Goal: Obtain resource: Obtain resource

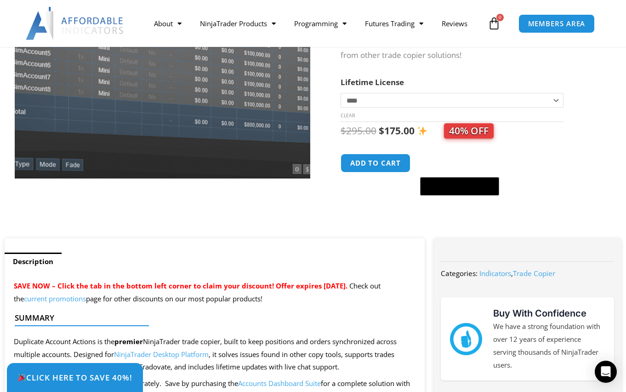
scroll to position [138, 0]
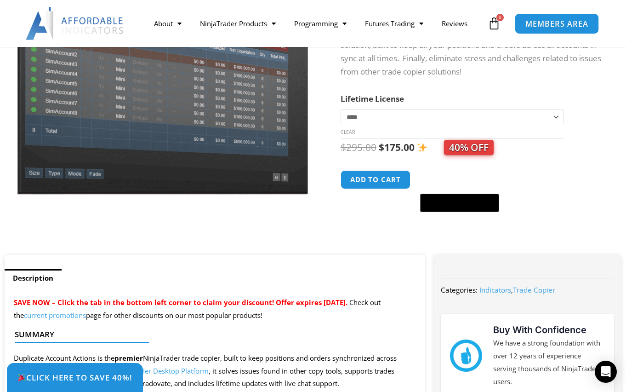
click at [551, 22] on span "MEMBERS AREA" at bounding box center [556, 24] width 63 height 8
click at [537, 25] on span "MEMBERS AREA" at bounding box center [556, 24] width 63 height 8
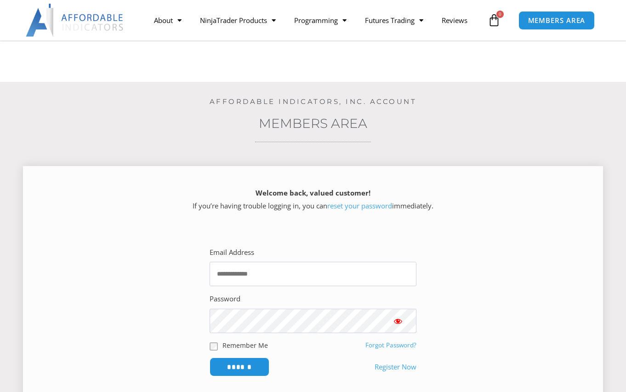
scroll to position [184, 0]
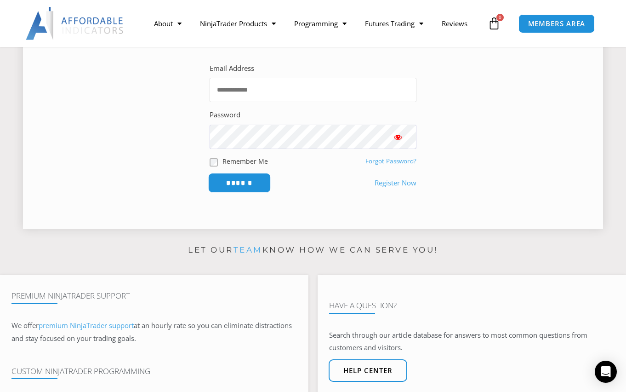
type input "**********"
click at [240, 185] on input "******" at bounding box center [239, 183] width 63 height 20
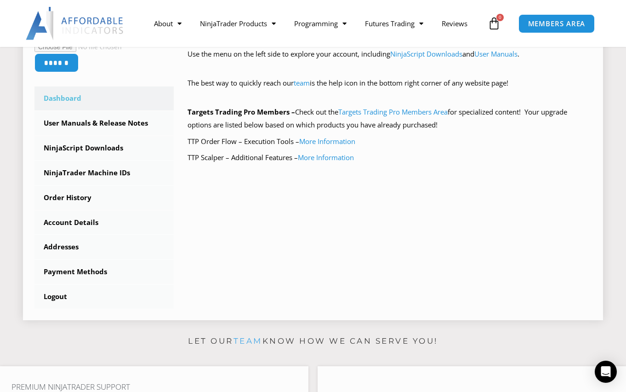
scroll to position [230, 0]
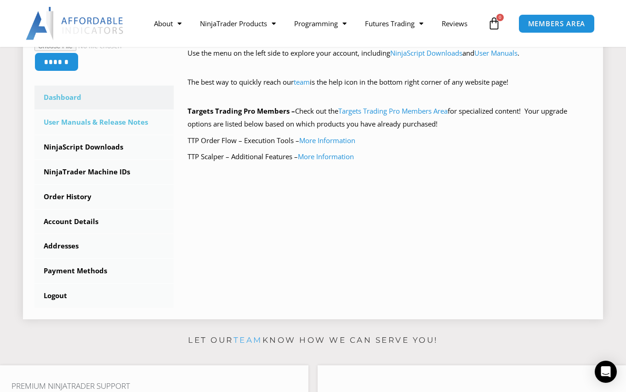
click at [109, 116] on link "User Manuals & Release Notes" at bounding box center [103, 122] width 139 height 24
click at [110, 121] on link "User Manuals & Release Notes" at bounding box center [103, 122] width 139 height 24
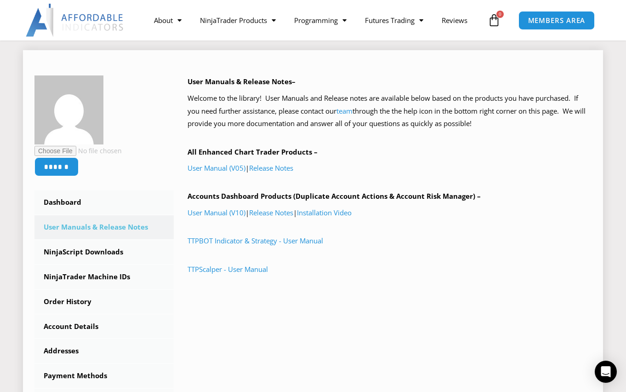
scroll to position [138, 0]
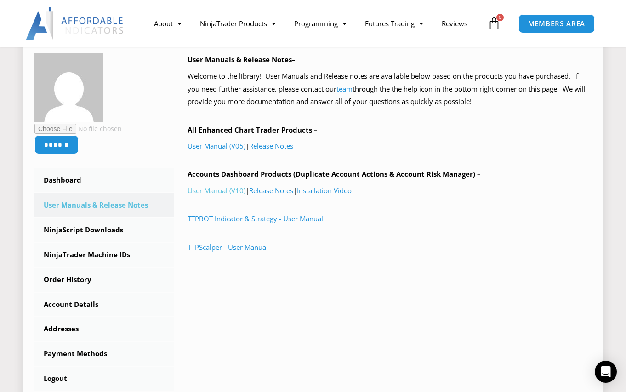
click at [201, 190] on link "User Manual (V10)" at bounding box center [217, 190] width 58 height 9
